Goal: Find specific page/section: Find specific page/section

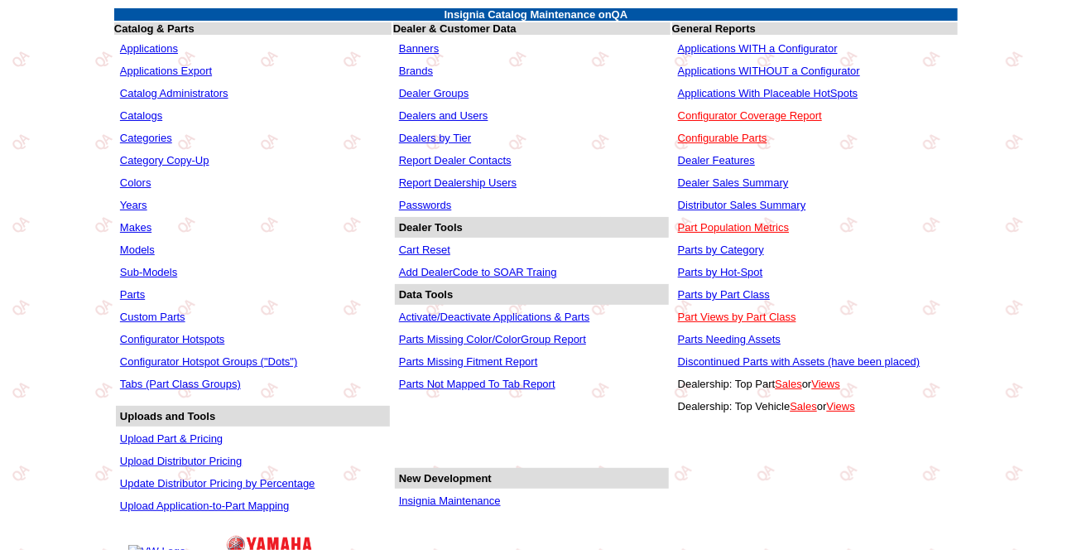
click at [195, 335] on link "Configurator Hotspots" at bounding box center [172, 339] width 104 height 12
click at [190, 335] on link "Configurator Hotspots" at bounding box center [172, 339] width 104 height 12
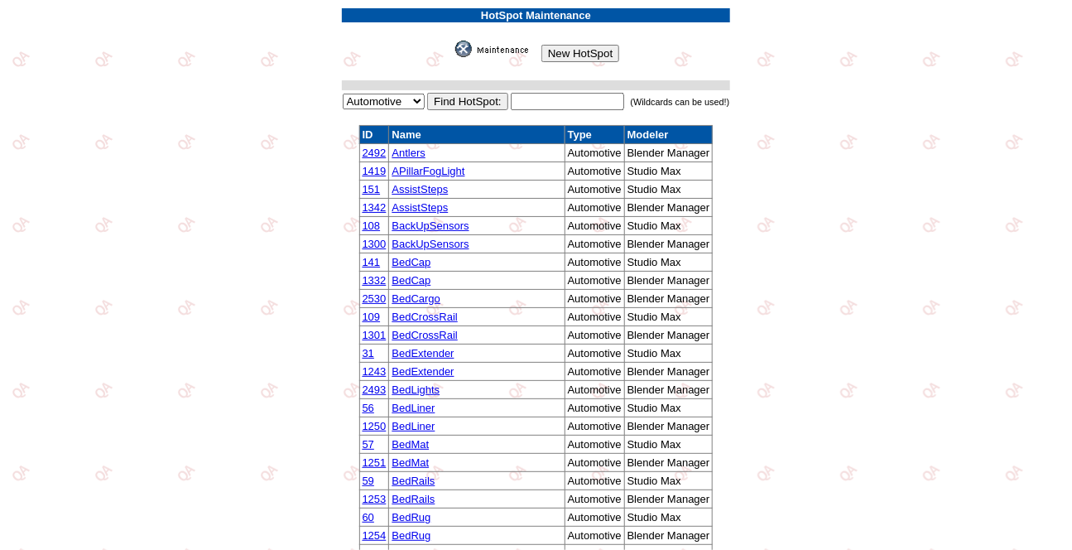
click at [429, 204] on link "AssistSteps" at bounding box center [419, 207] width 56 height 12
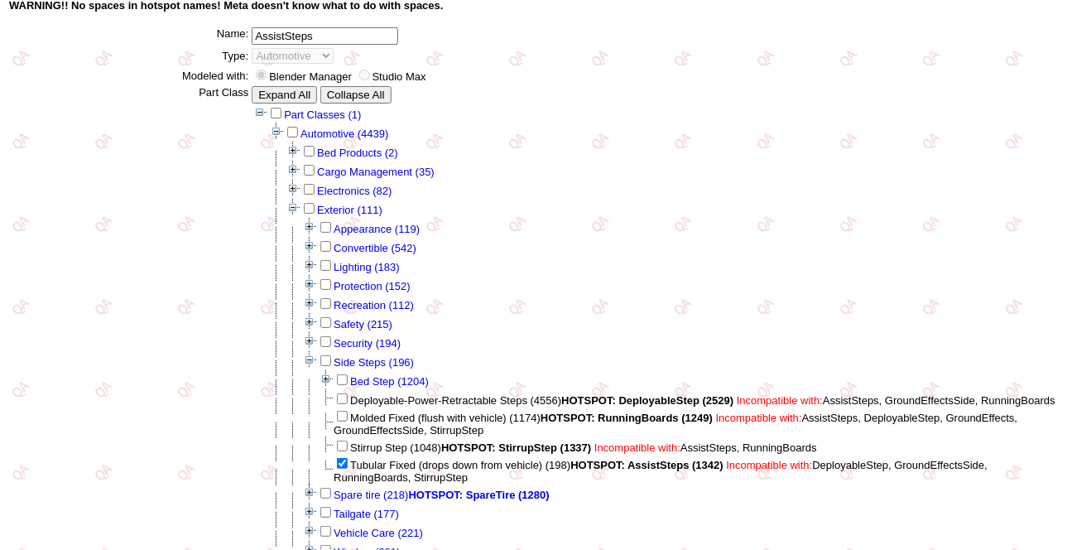
scroll to position [96, 0]
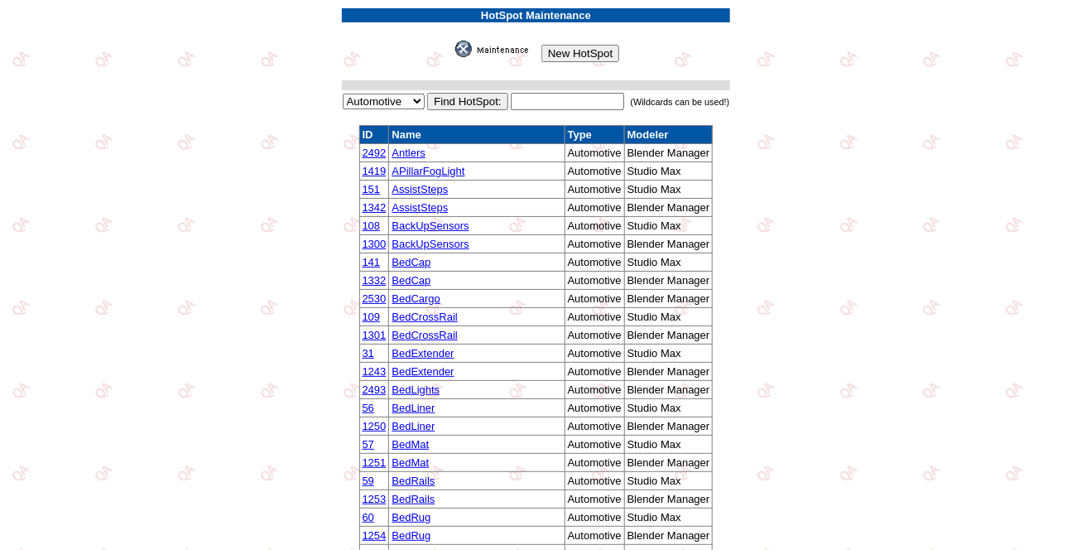
click at [431, 204] on link "AssistSteps" at bounding box center [419, 207] width 56 height 12
